Goal: Information Seeking & Learning: Learn about a topic

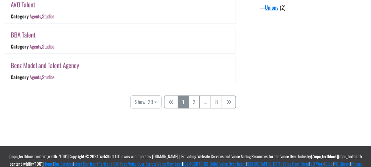
scroll to position [686, 0]
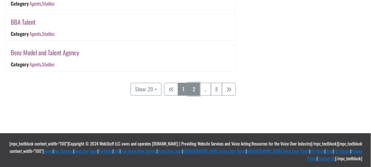
click at [195, 90] on link "2" at bounding box center [193, 89] width 11 height 13
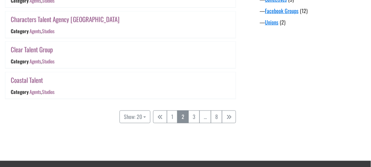
scroll to position [669, 0]
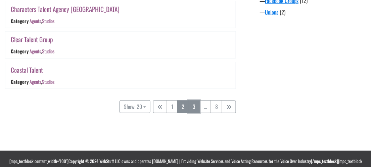
click at [194, 106] on link "3" at bounding box center [193, 106] width 11 height 13
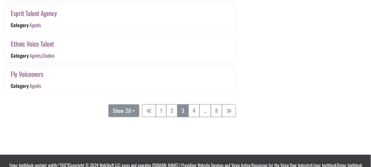
scroll to position [686, 0]
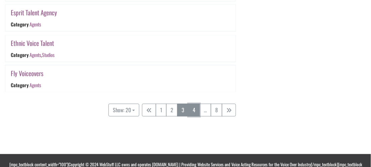
click at [193, 104] on link "4" at bounding box center [193, 110] width 11 height 13
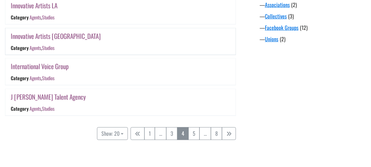
scroll to position [669, 0]
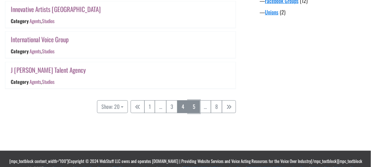
click at [194, 104] on link "5" at bounding box center [193, 106] width 11 height 13
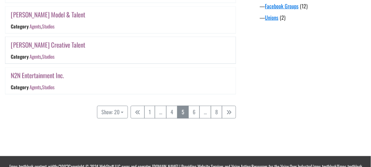
scroll to position [669, 0]
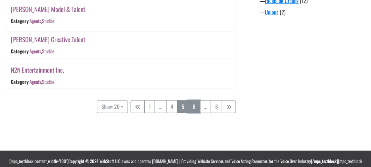
click at [194, 104] on link "6" at bounding box center [193, 106] width 11 height 13
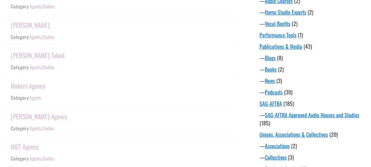
scroll to position [132, 0]
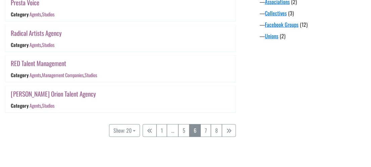
scroll to position [669, 0]
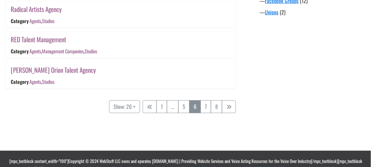
click at [199, 107] on link "6" at bounding box center [194, 106] width 11 height 13
click at [202, 104] on link "7" at bounding box center [205, 106] width 11 height 13
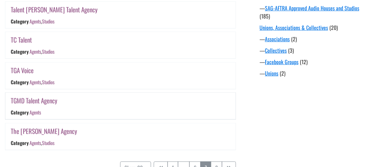
scroll to position [642, 0]
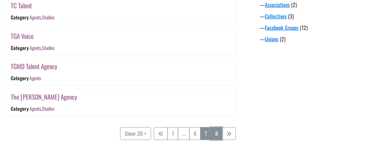
click at [218, 133] on link "8" at bounding box center [216, 133] width 11 height 13
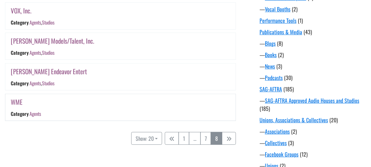
scroll to position [534, 0]
